Goal: Transaction & Acquisition: Obtain resource

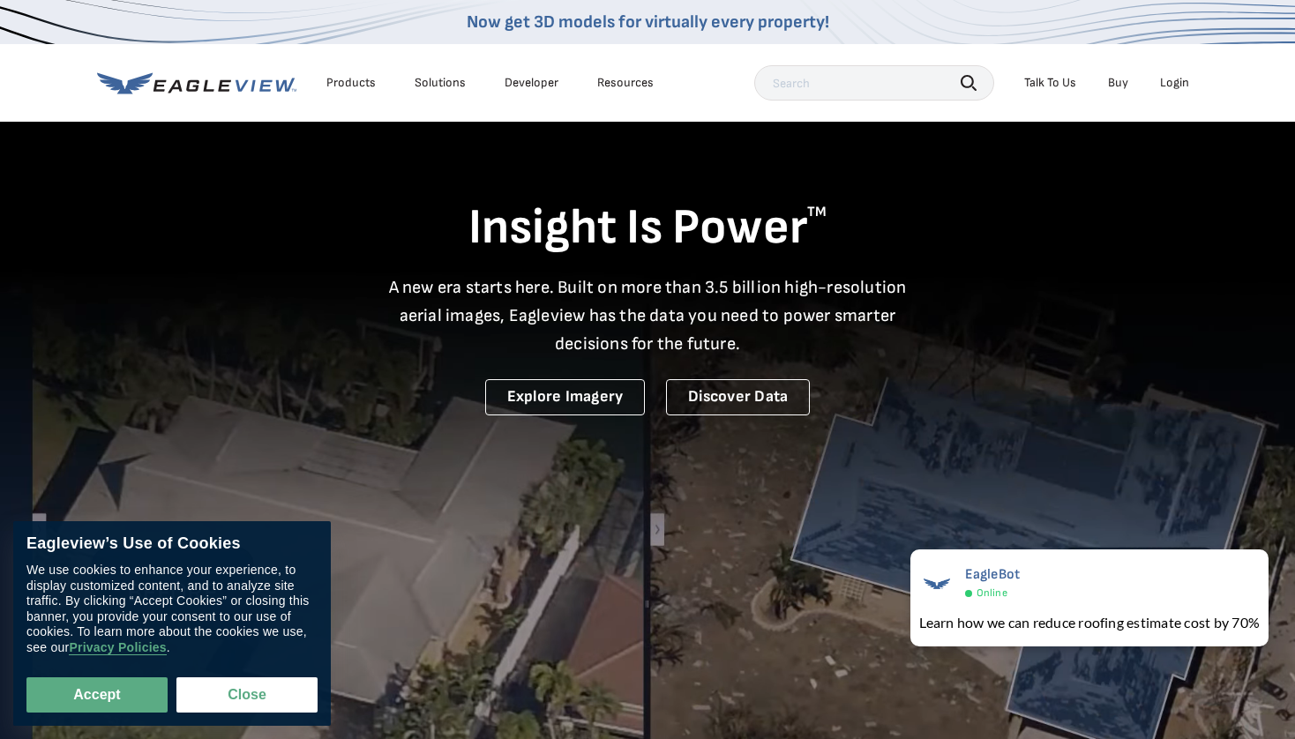
click at [1172, 79] on div "Login" at bounding box center [1174, 83] width 29 height 16
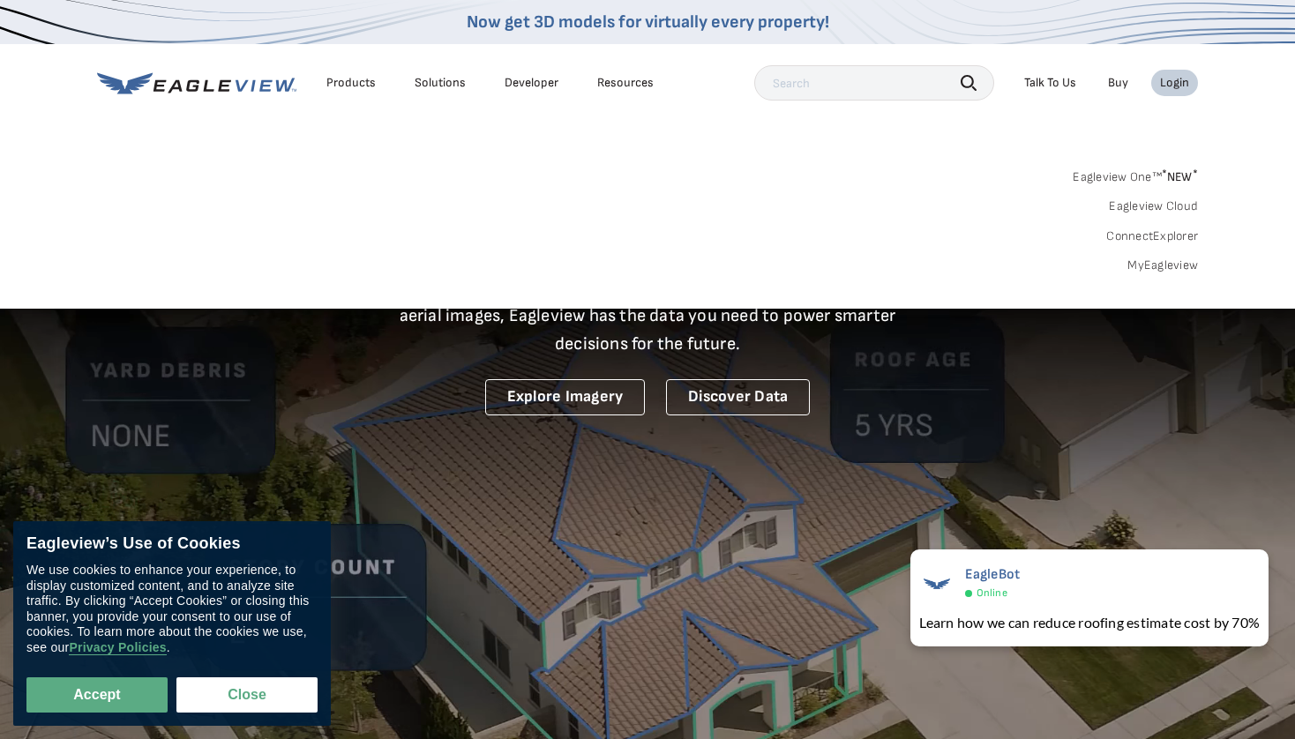
click at [1158, 269] on link "MyEagleview" at bounding box center [1163, 266] width 71 height 16
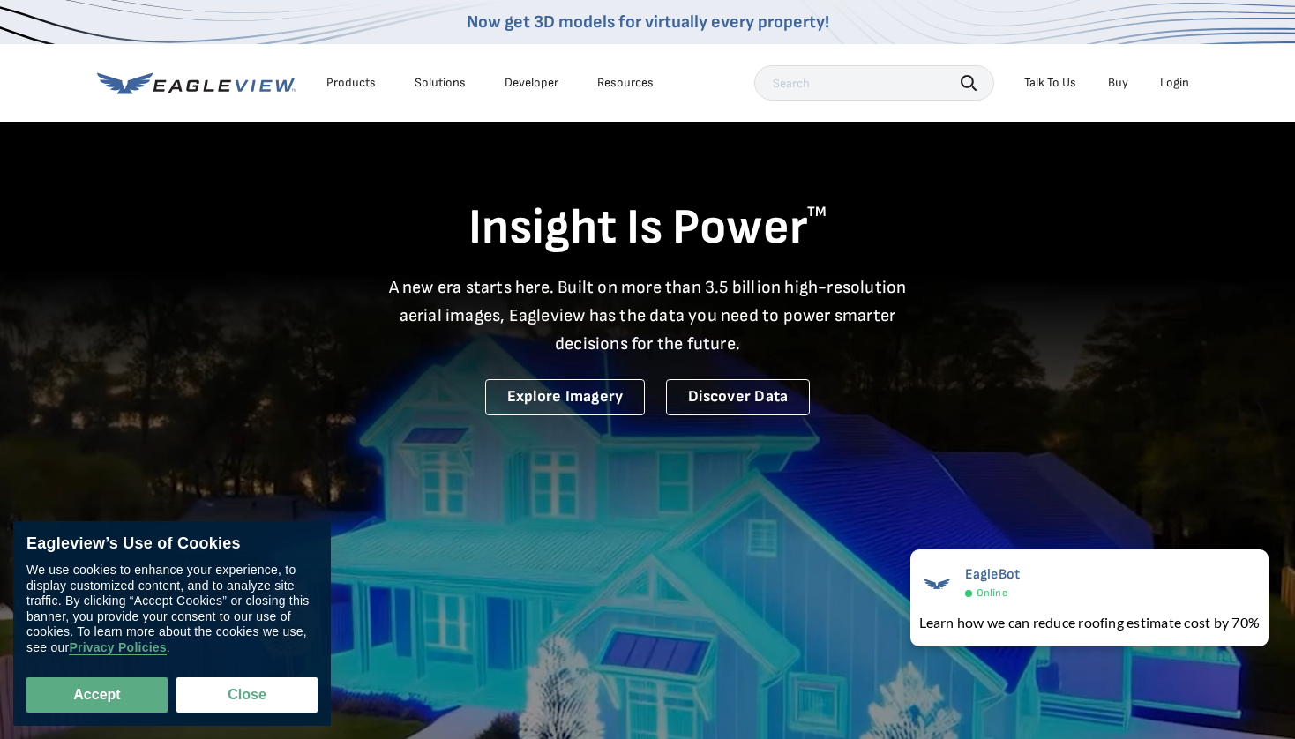
scroll to position [11, 0]
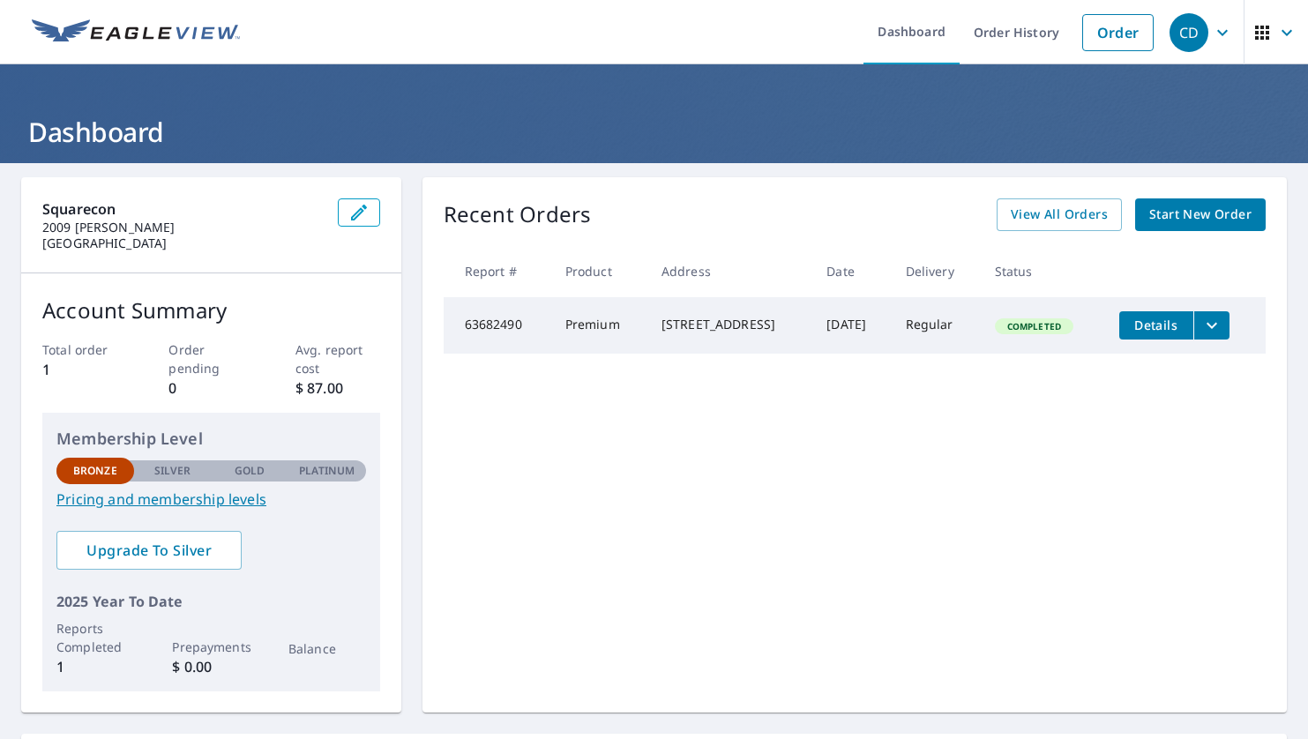
click at [653, 464] on div "Recent Orders View All Orders Start New Order Report # Product Address Date Del…" at bounding box center [855, 445] width 865 height 536
click at [1188, 220] on span "Start New Order" at bounding box center [1201, 215] width 102 height 22
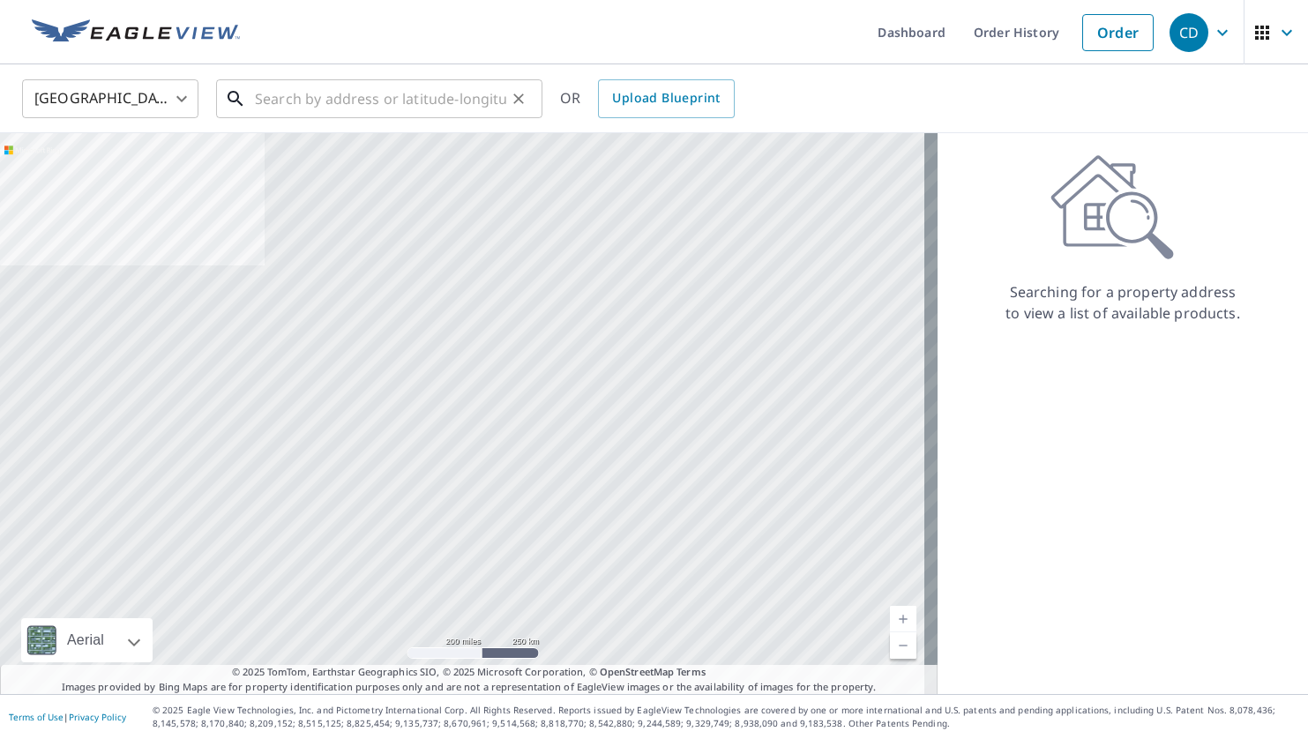
click at [344, 104] on input "text" at bounding box center [380, 98] width 251 height 49
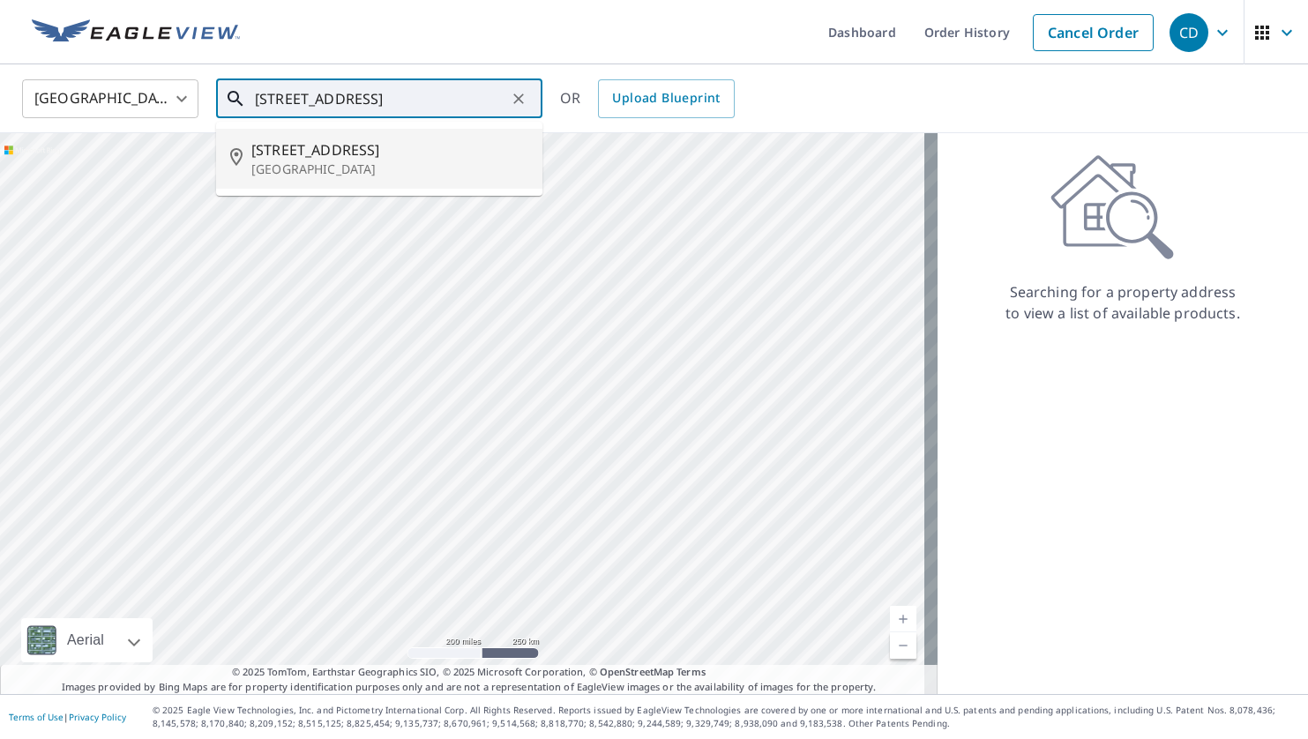
click at [304, 169] on p "Southlake, TX 76092" at bounding box center [389, 170] width 277 height 18
type input "800 Timbercrest Ct Southlake, TX 76092"
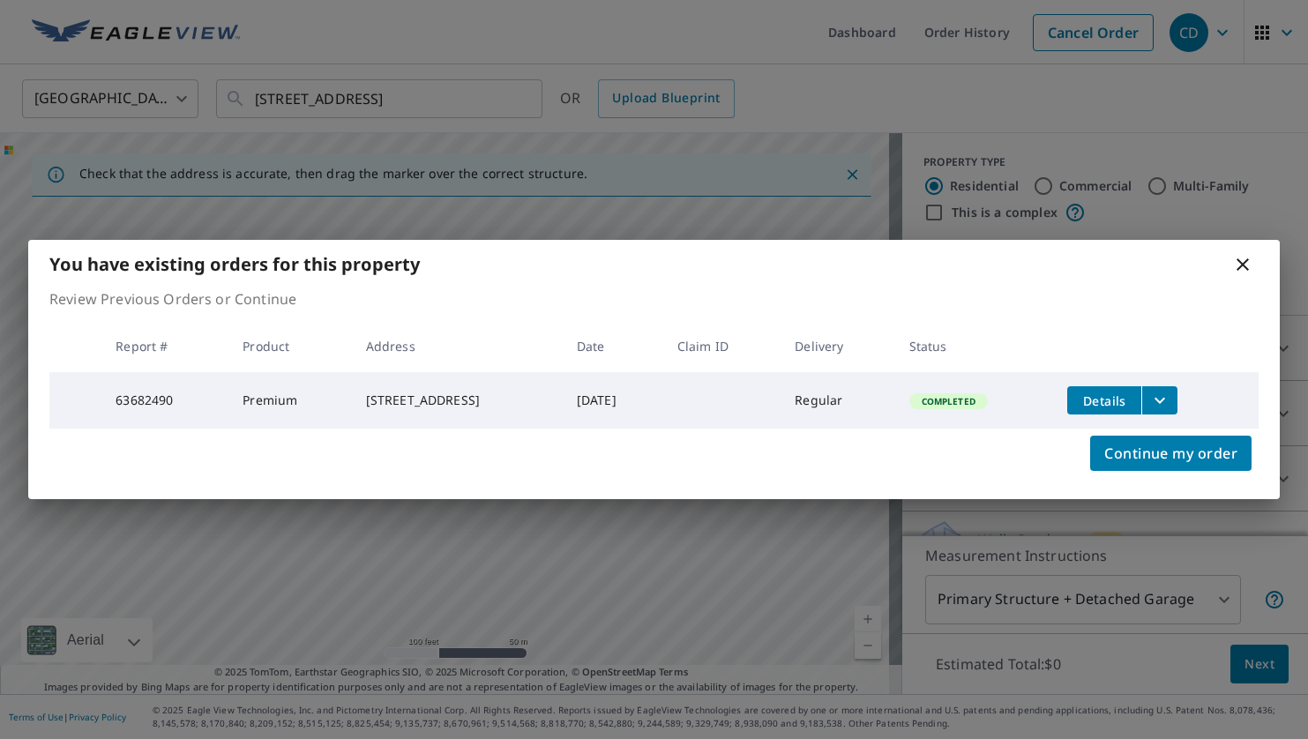
click at [1248, 266] on icon at bounding box center [1243, 264] width 12 height 12
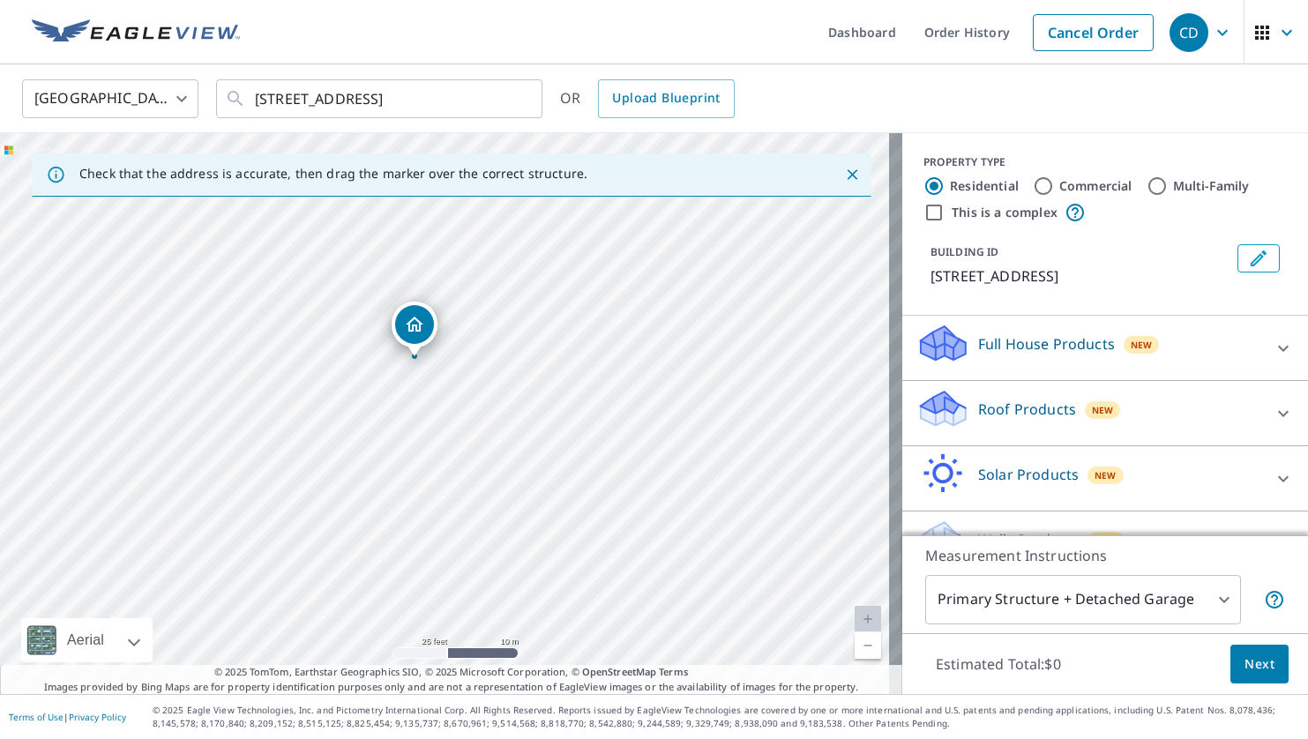
scroll to position [11, 0]
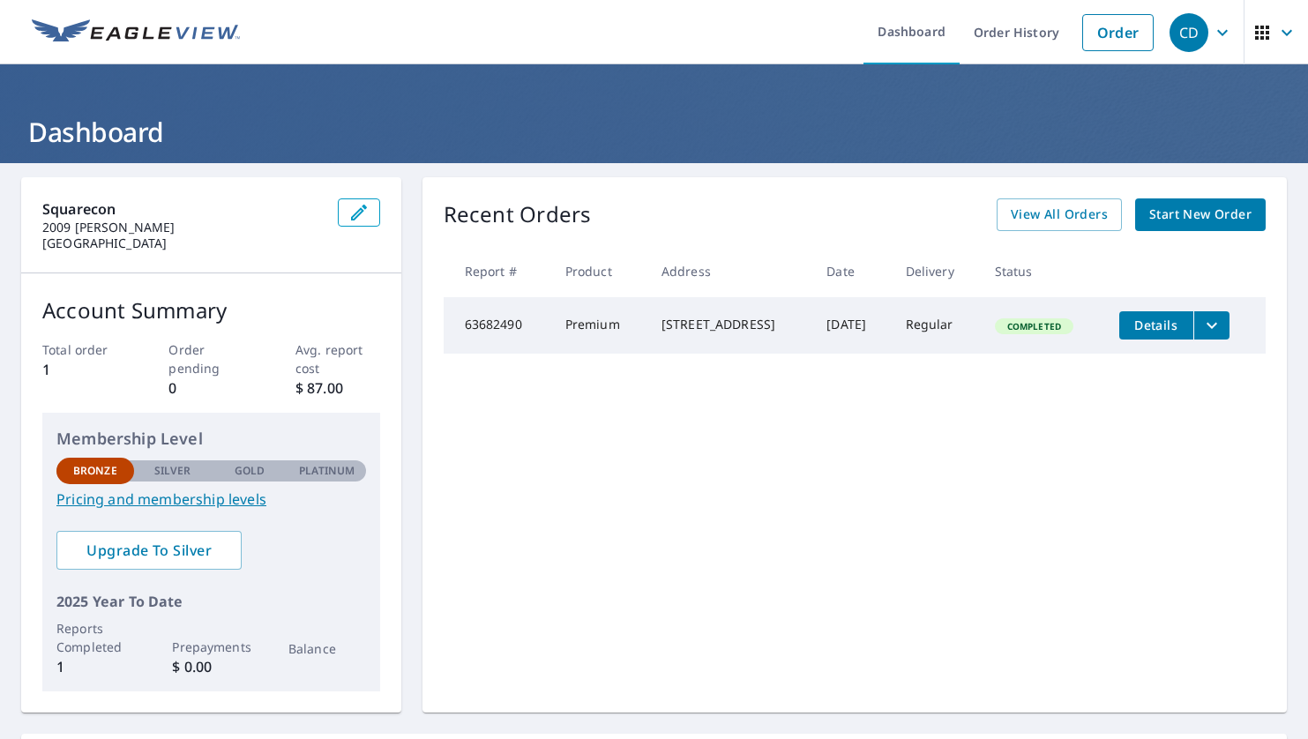
click at [1135, 319] on span "Details" at bounding box center [1156, 325] width 53 height 17
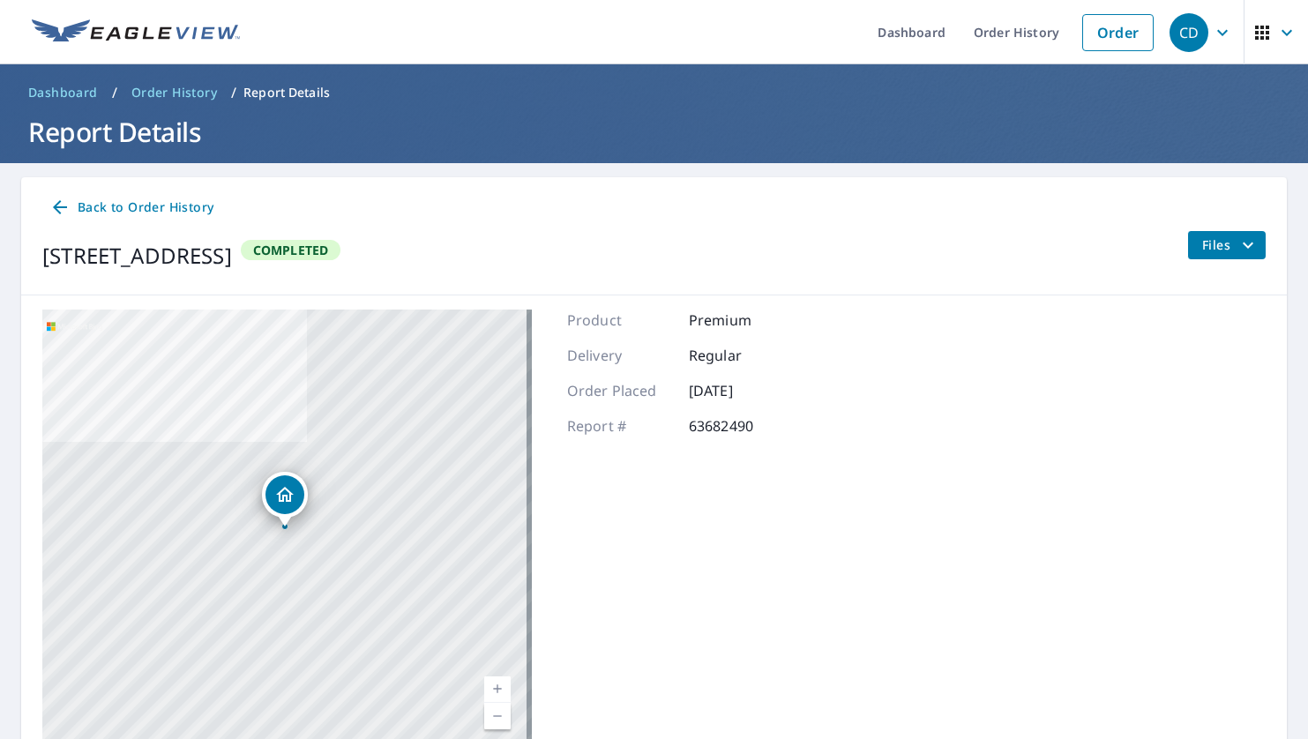
scroll to position [85, 0]
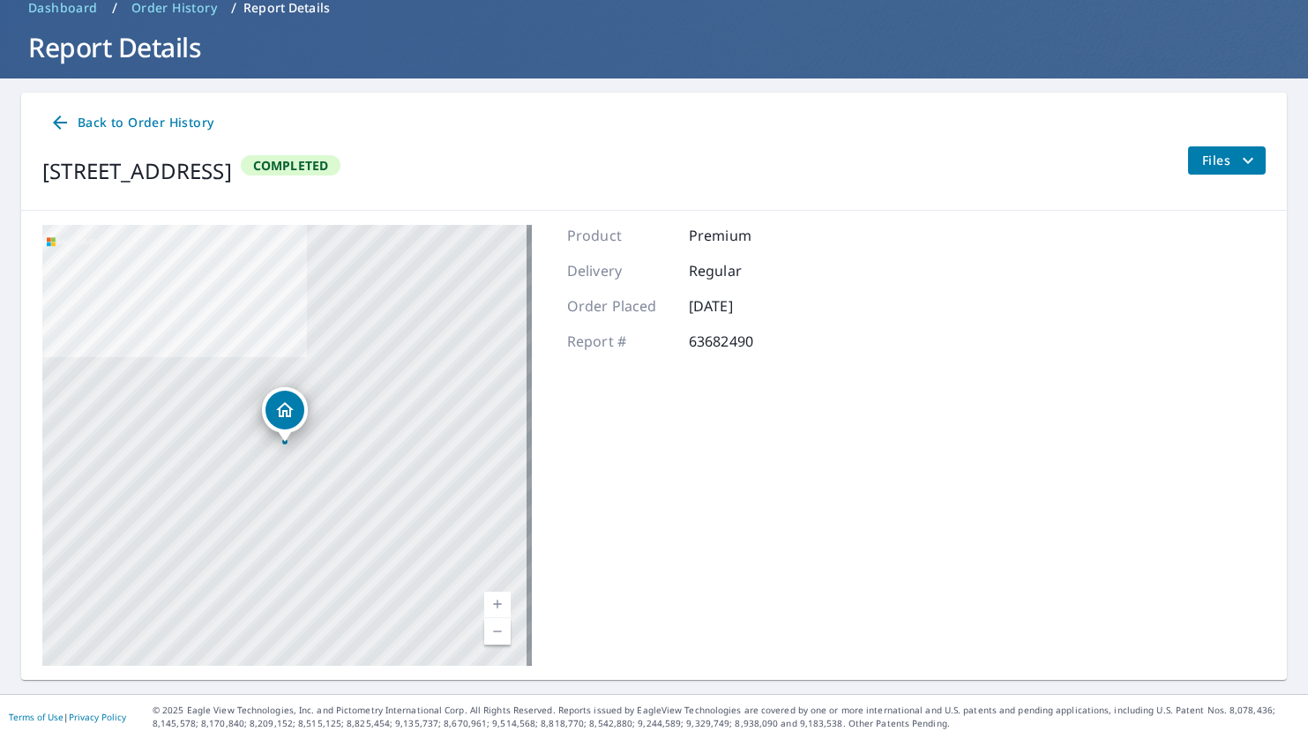
click at [1238, 151] on icon "filesDropdownBtn-63682490" at bounding box center [1248, 160] width 21 height 21
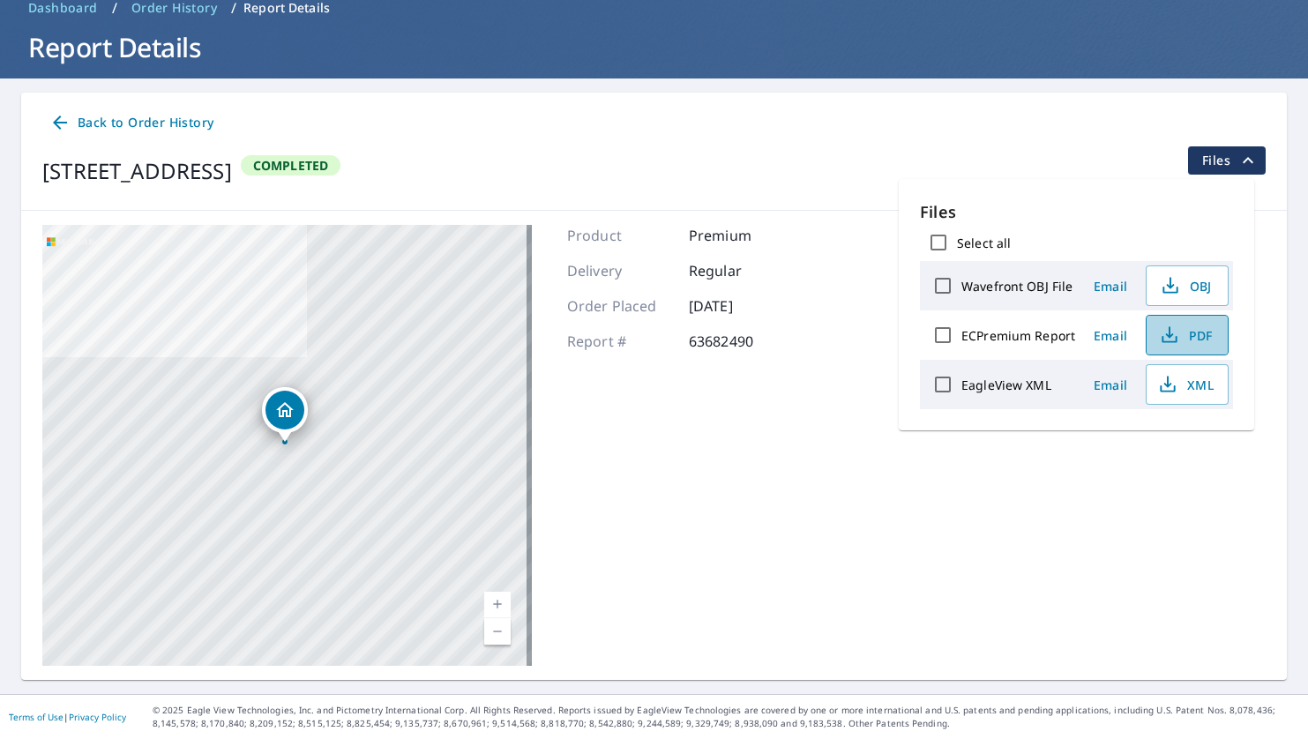
click at [1187, 341] on span "PDF" at bounding box center [1186, 335] width 56 height 21
click at [851, 461] on div "800 Timbercrest Ct Southlake, TX 76092 Aerial Road A standard road map Aerial A…" at bounding box center [654, 445] width 1266 height 469
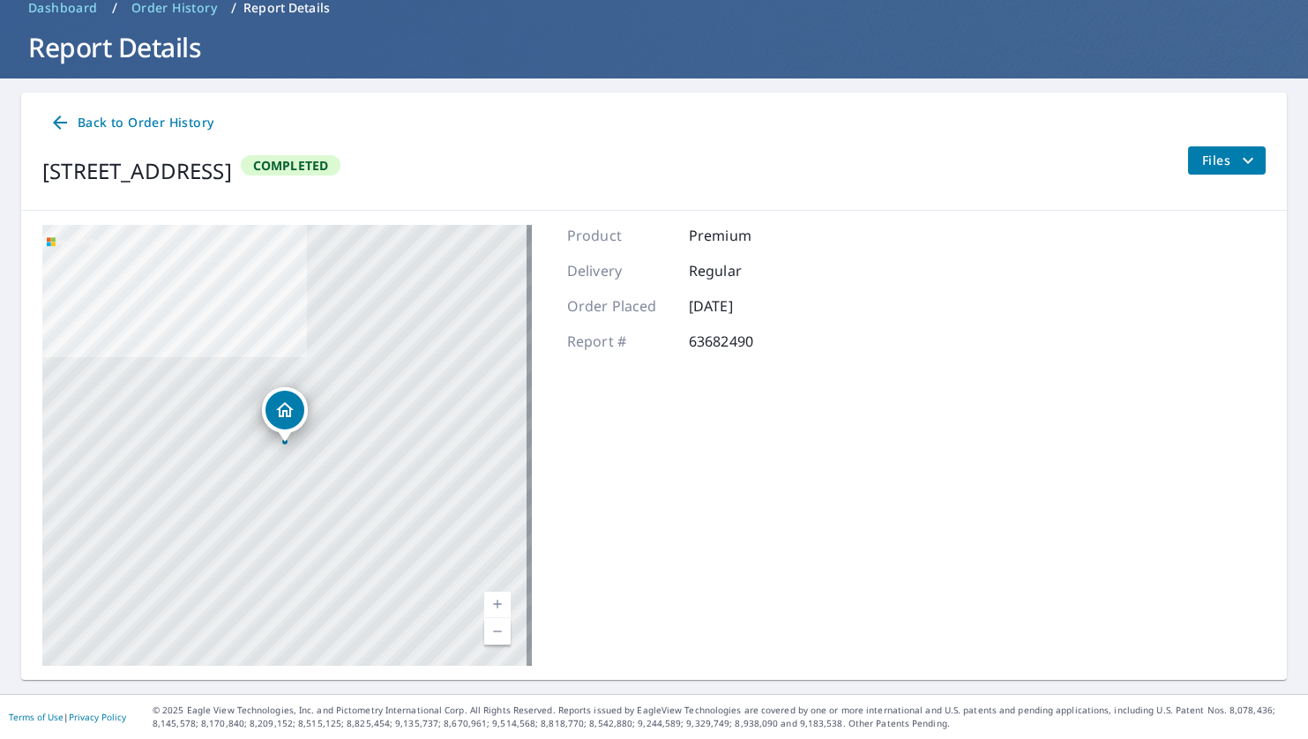
click at [715, 422] on div "Product Premium Delivery Regular Order Placed Feb 27, 2025 Report # 63682490" at bounding box center [681, 445] width 228 height 441
click at [823, 566] on div "800 Timbercrest Ct Southlake, TX 76092 Aerial Road A standard road map Aerial A…" at bounding box center [654, 445] width 1266 height 469
click at [110, 122] on span "Back to Order History" at bounding box center [131, 123] width 164 height 22
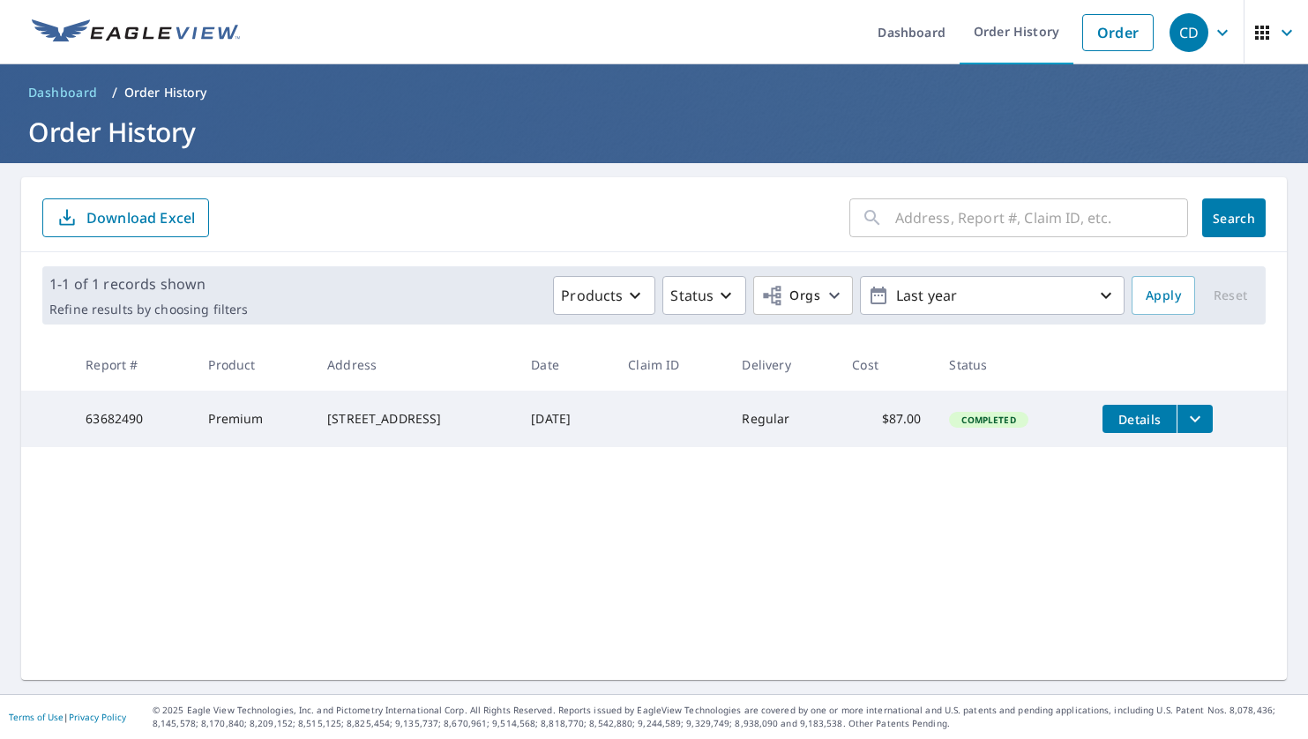
click at [629, 205] on form "​ Search Download Excel" at bounding box center [654, 218] width 1224 height 39
click at [824, 292] on icon "button" at bounding box center [834, 295] width 21 height 21
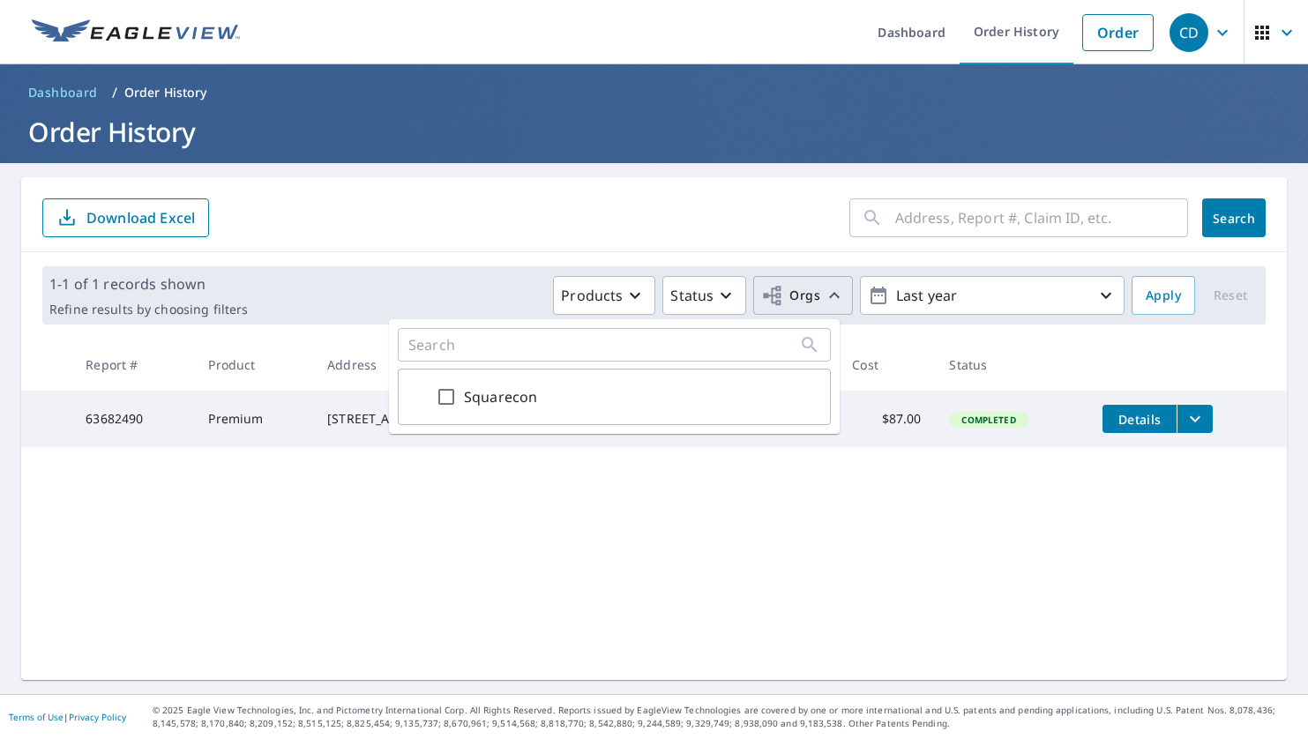
click at [535, 350] on input "text" at bounding box center [603, 345] width 391 height 17
click at [444, 208] on form "​ Search Download Excel" at bounding box center [654, 218] width 1224 height 39
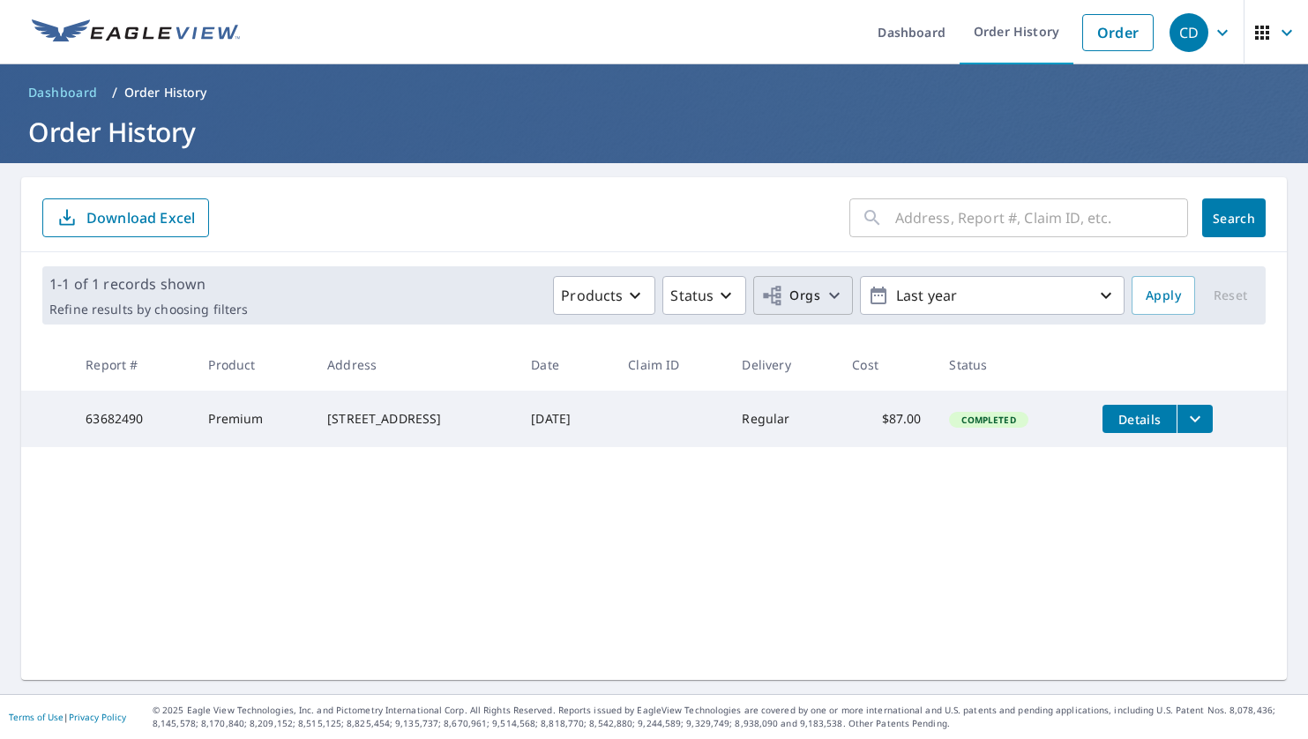
click at [537, 212] on form "​ Search Download Excel" at bounding box center [654, 218] width 1224 height 39
click at [715, 294] on icon "button" at bounding box center [725, 295] width 21 height 21
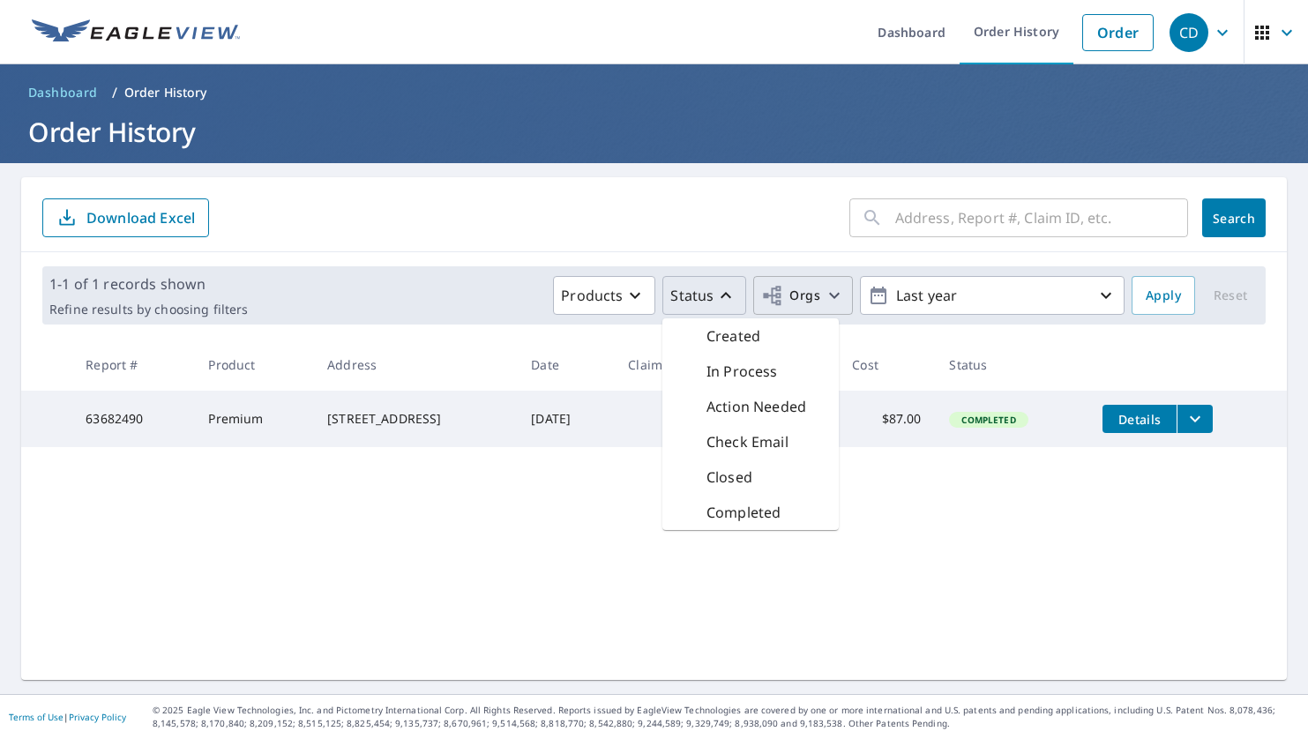
click at [422, 205] on form "​ Search Download Excel" at bounding box center [654, 218] width 1224 height 39
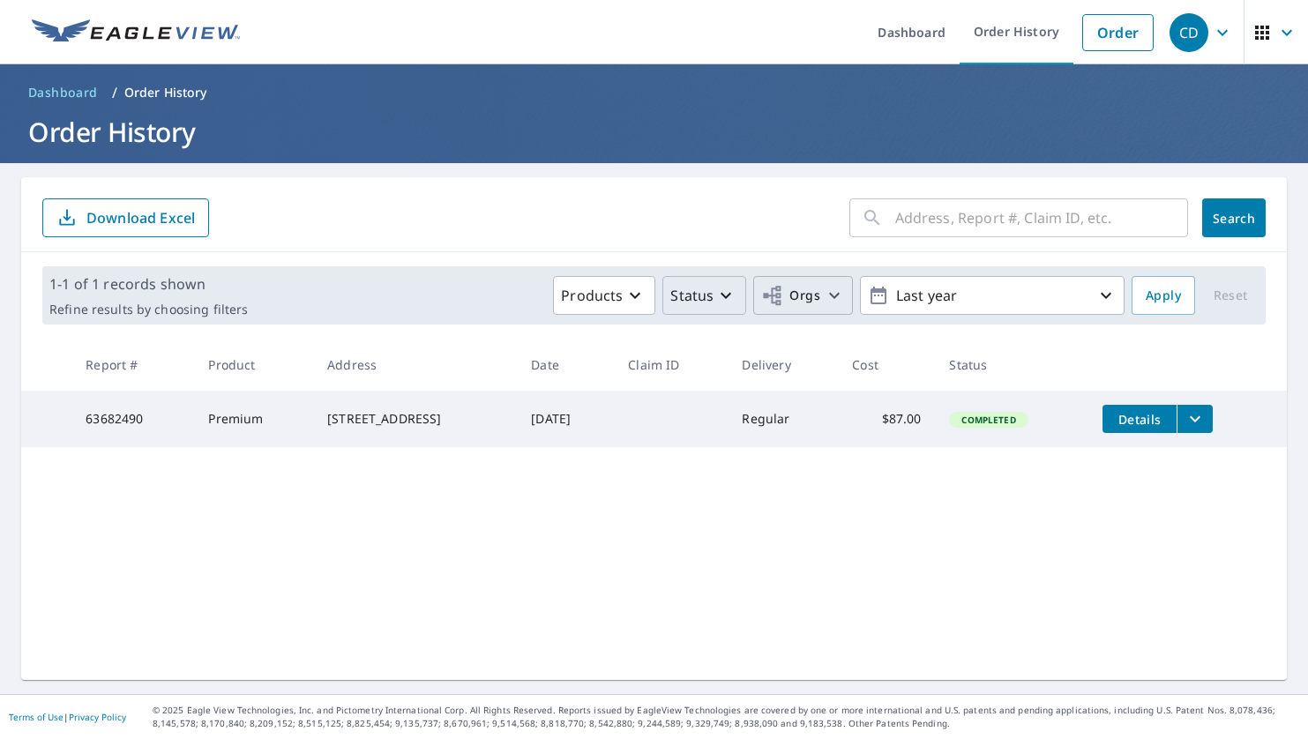
click at [1277, 29] on icon "button" at bounding box center [1287, 32] width 21 height 21
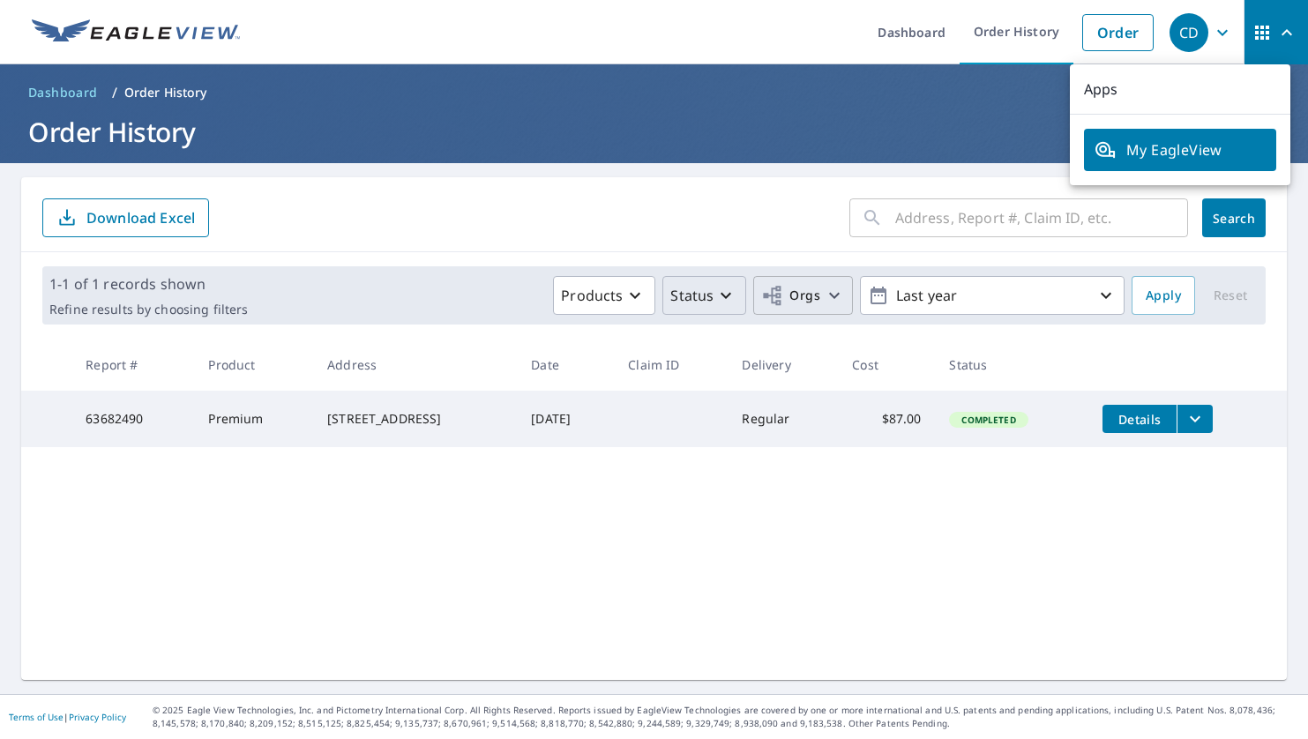
click at [762, 222] on form "​ Search Download Excel" at bounding box center [654, 218] width 1224 height 39
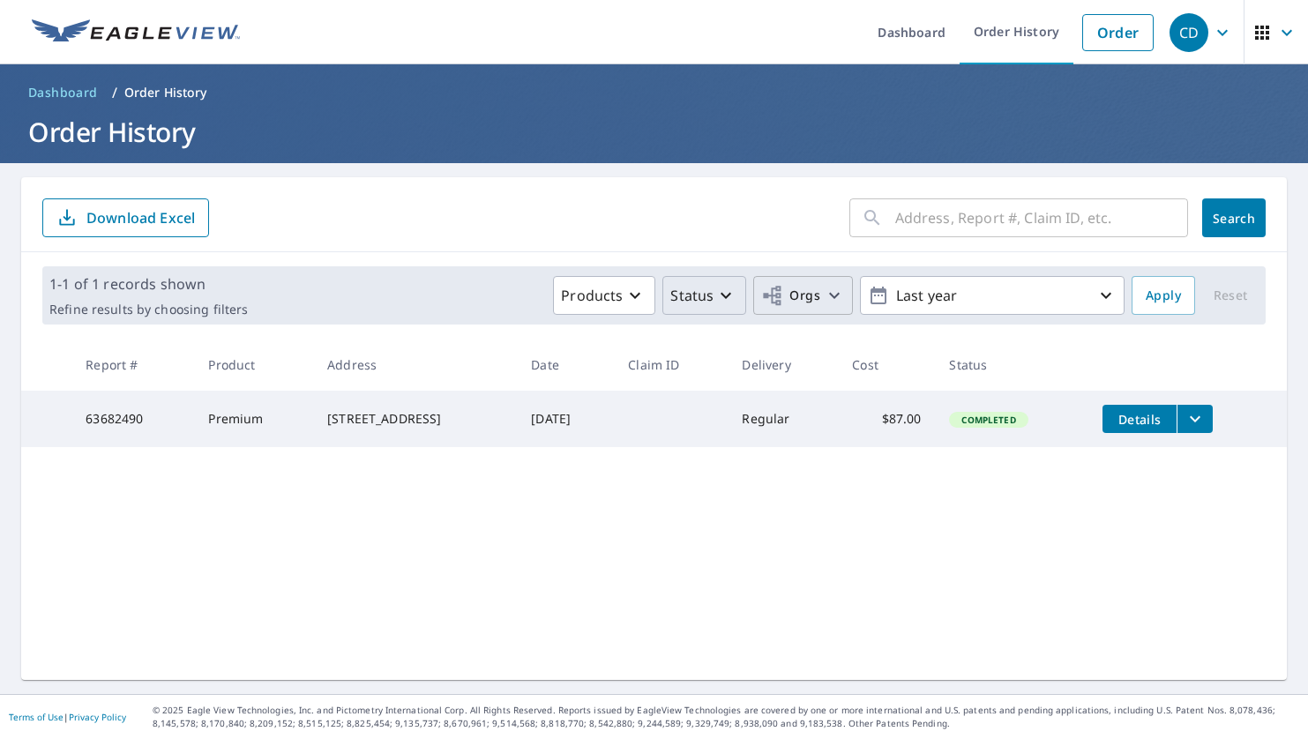
click at [1212, 27] on icon "button" at bounding box center [1222, 32] width 21 height 21
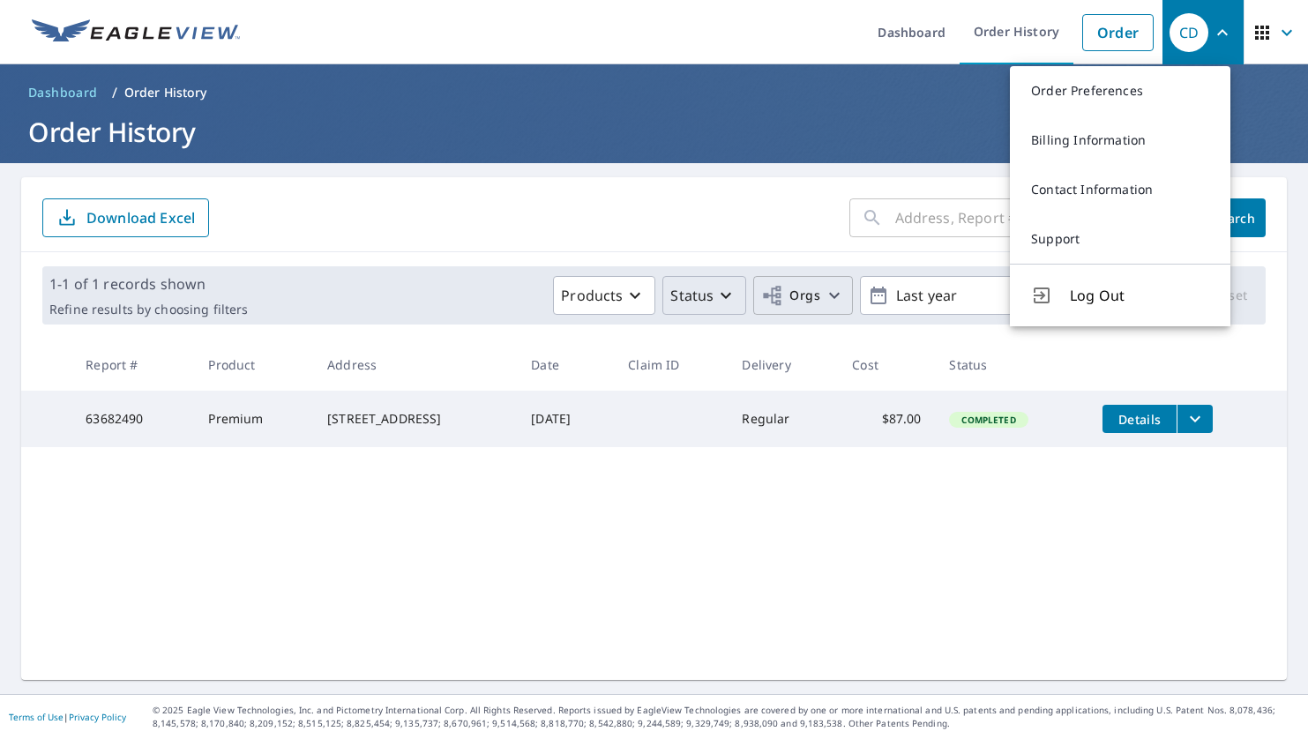
click at [678, 224] on form "​ Search Download Excel" at bounding box center [654, 218] width 1224 height 39
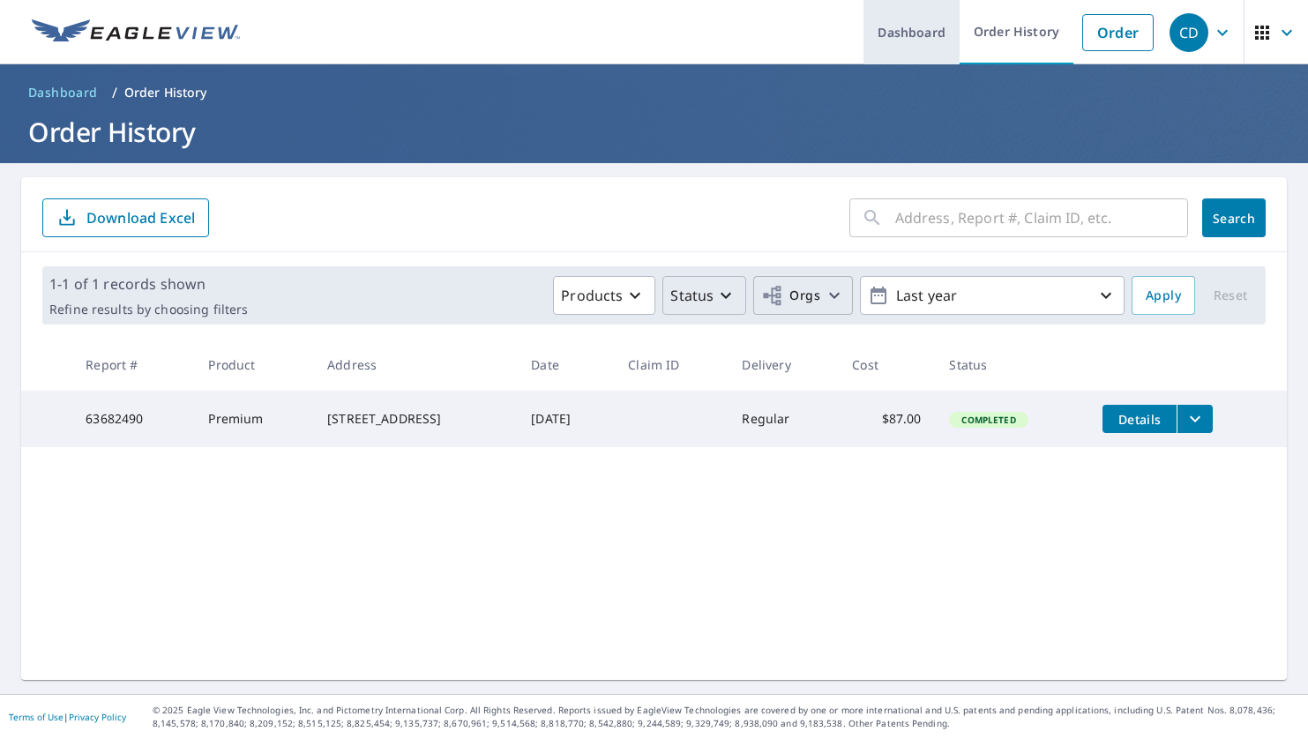
click at [908, 57] on link "Dashboard" at bounding box center [912, 32] width 96 height 64
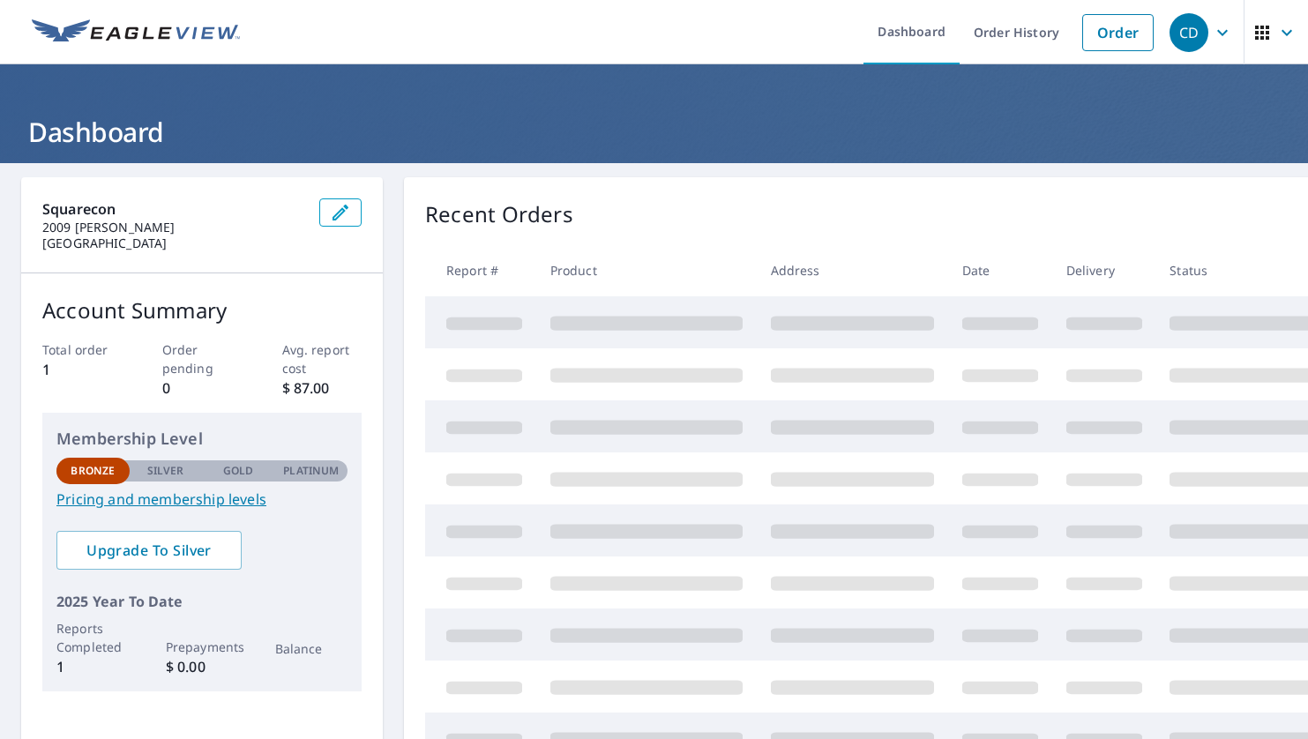
click at [333, 212] on icon "button" at bounding box center [340, 212] width 21 height 21
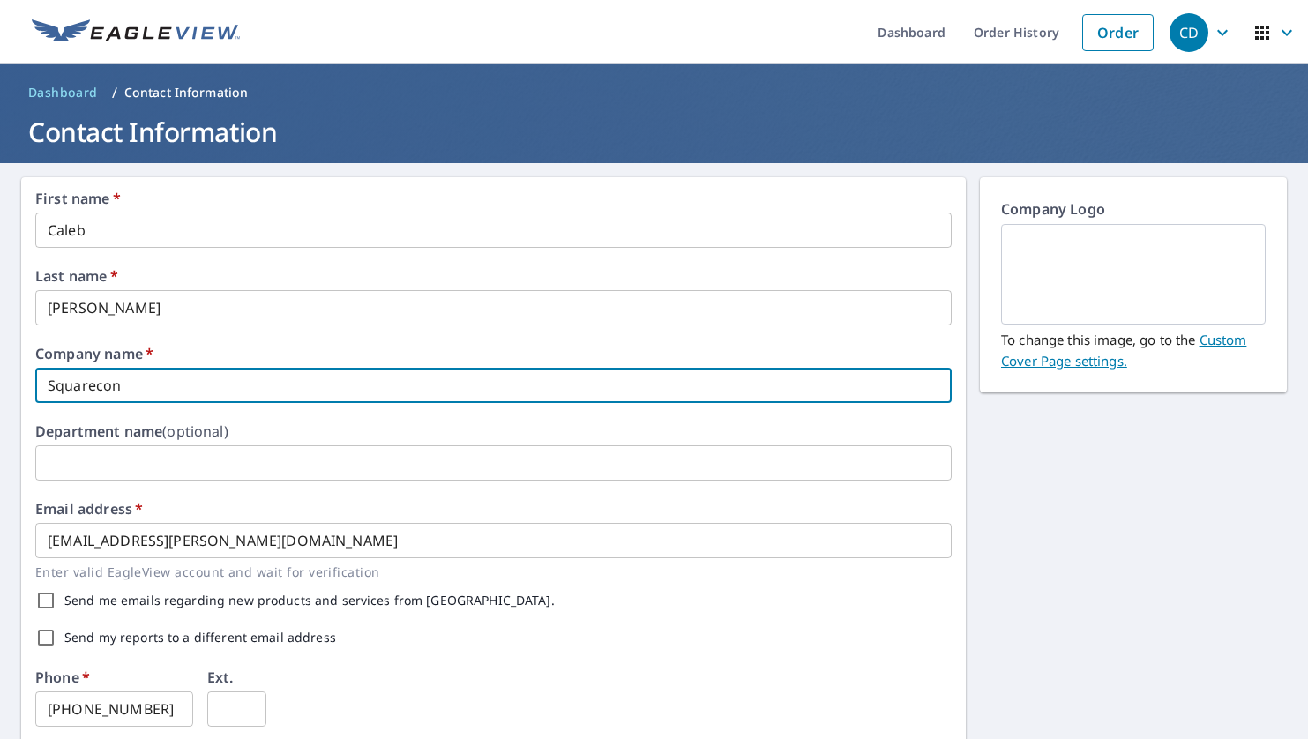
click at [155, 392] on input "Squarecon" at bounding box center [493, 385] width 917 height 35
drag, startPoint x: 154, startPoint y: 393, endPoint x: -98, endPoint y: 380, distance: 252.7
click at [0, 380] on html "CD CD Dashboard Order History Order CD Dashboard / Contact Information Contact …" at bounding box center [654, 369] width 1308 height 739
click at [195, 372] on input "Squarecon" at bounding box center [493, 385] width 917 height 35
drag, startPoint x: 213, startPoint y: 379, endPoint x: -126, endPoint y: 378, distance: 338.8
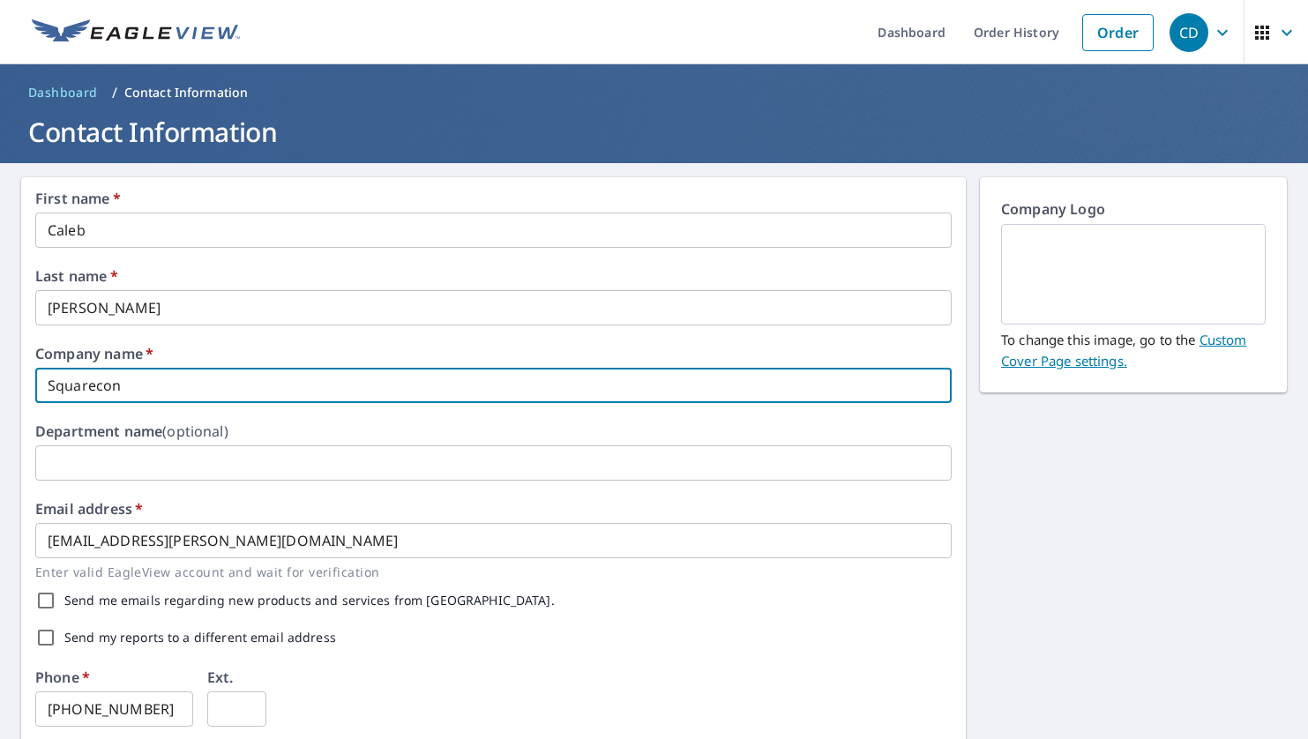
click at [0, 378] on html "CD CD Dashboard Order History Order CD Dashboard / Contact Information Contact …" at bounding box center [654, 369] width 1308 height 739
